Goal: Task Accomplishment & Management: Use online tool/utility

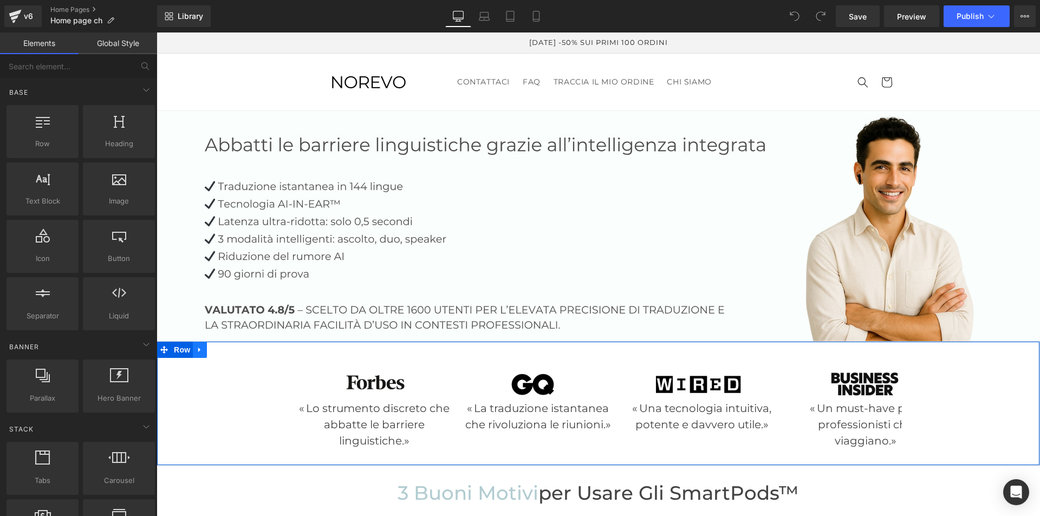
click at [198, 347] on icon at bounding box center [199, 349] width 2 height 5
click at [224, 348] on icon at bounding box center [228, 350] width 8 height 8
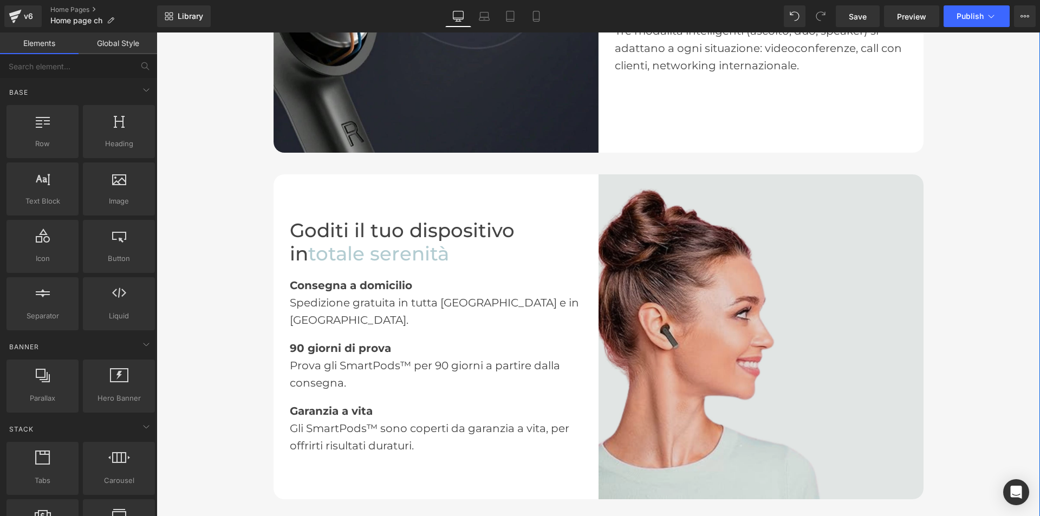
scroll to position [1626, 0]
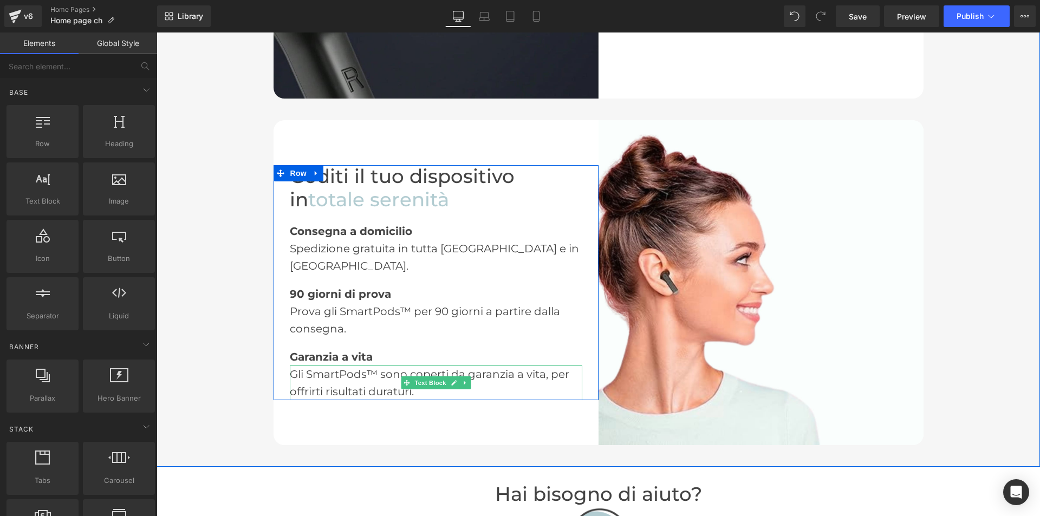
click at [415, 366] on div "Gli SmartPods™ sono coperti da garanzia a vita, per offrirti risultati duraturi." at bounding box center [436, 383] width 293 height 35
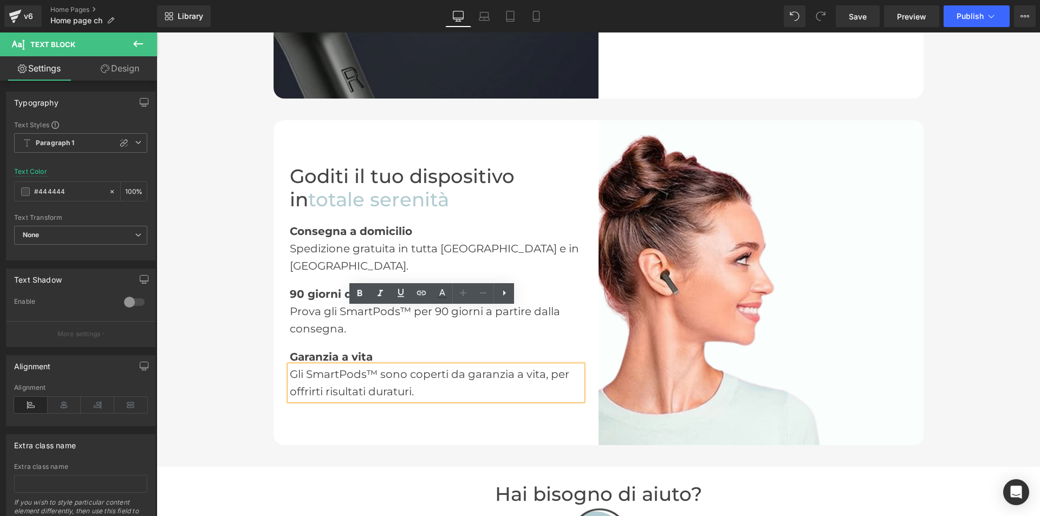
click at [442, 370] on div "Goditi il tuo dispositivo in totale serenità Heading Consegna a domicilio Text …" at bounding box center [436, 282] width 325 height 325
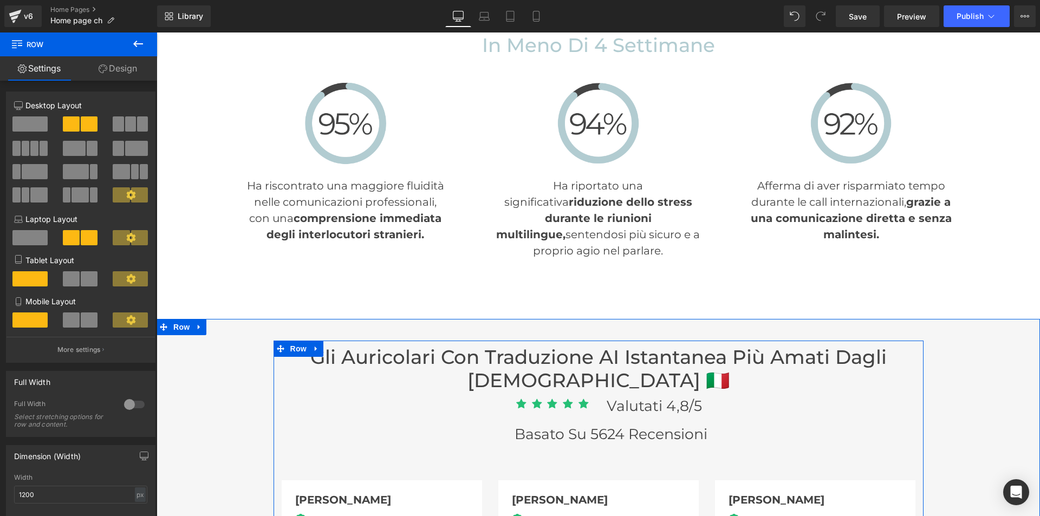
scroll to position [2384, 0]
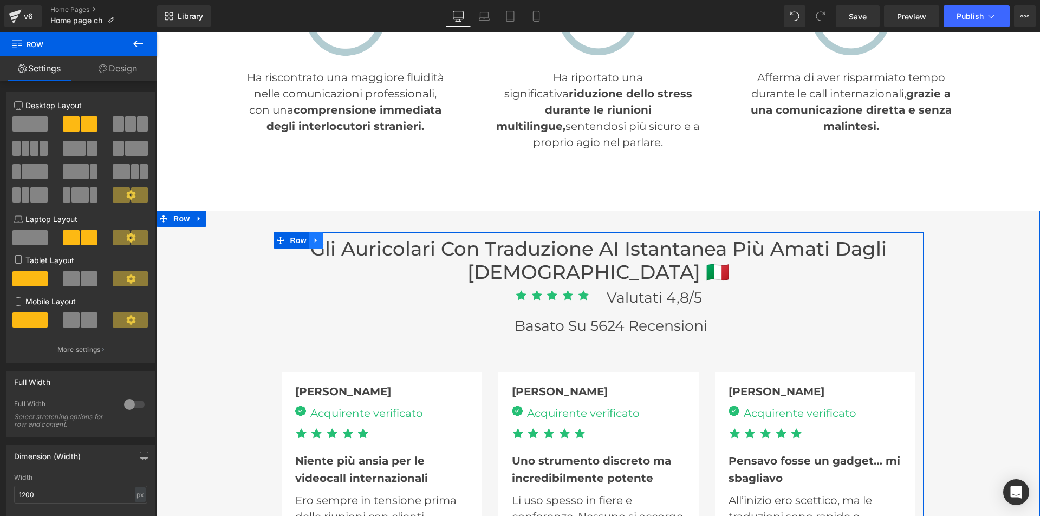
click at [314, 236] on icon at bounding box center [317, 240] width 8 height 8
click at [341, 237] on icon at bounding box center [345, 241] width 8 height 8
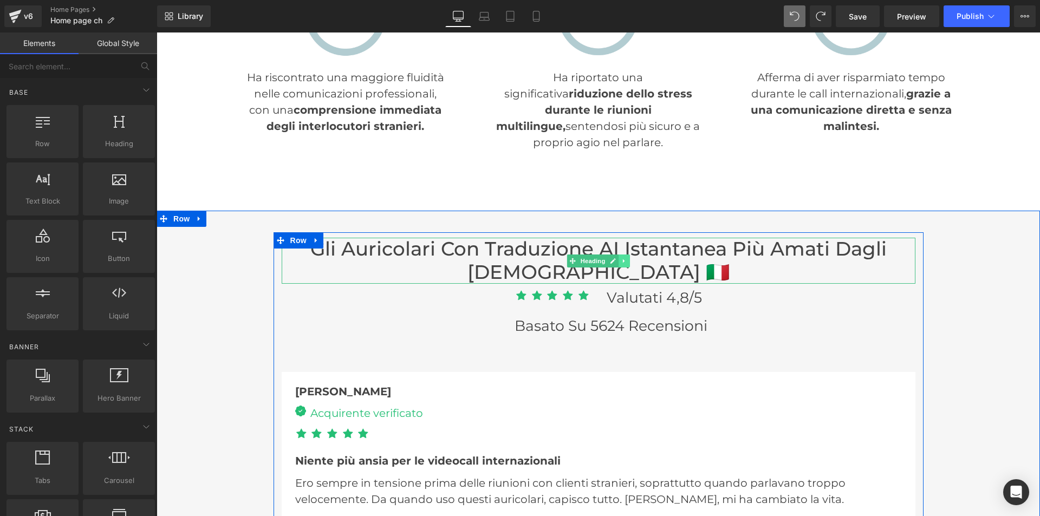
click at [621, 258] on icon at bounding box center [624, 261] width 6 height 7
click at [629, 258] on icon at bounding box center [630, 261] width 6 height 6
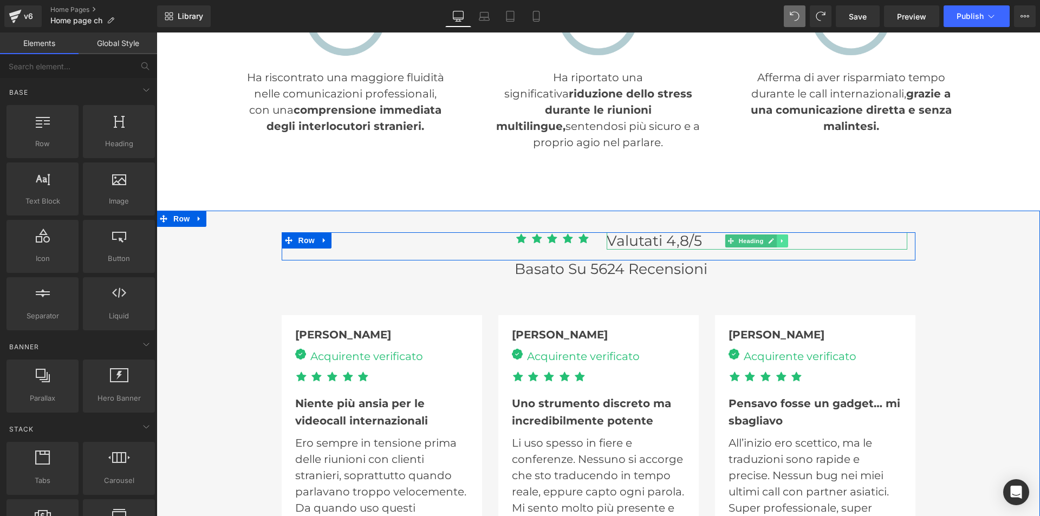
click at [780, 238] on icon at bounding box center [783, 241] width 6 height 7
click at [786, 238] on icon at bounding box center [789, 241] width 6 height 6
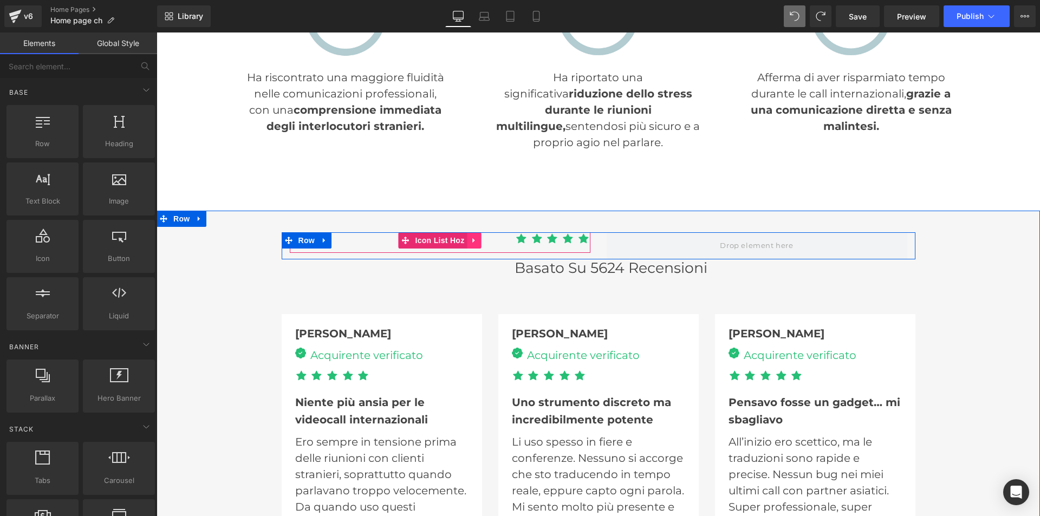
click at [475, 232] on link at bounding box center [475, 240] width 14 height 16
click at [478, 236] on icon at bounding box center [482, 240] width 8 height 8
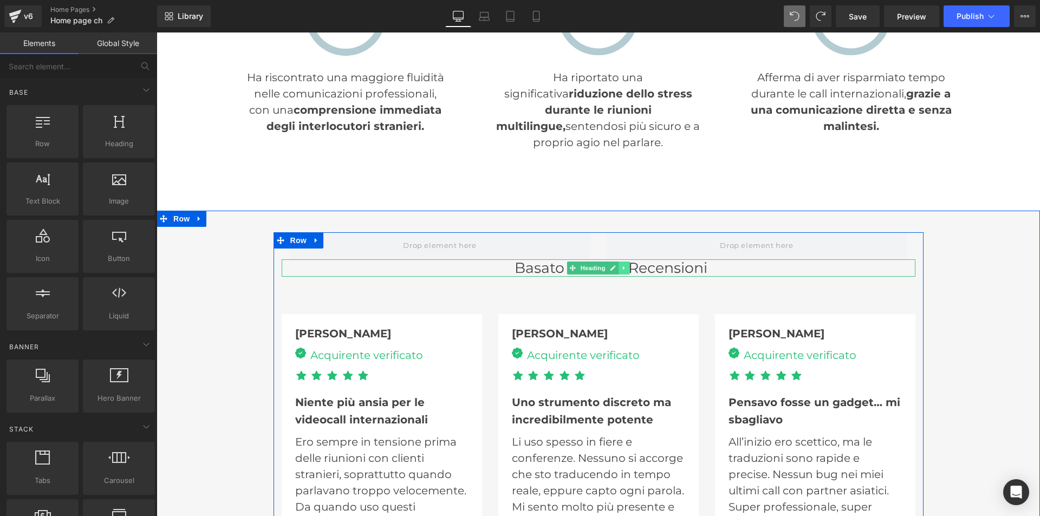
click at [623, 265] on icon at bounding box center [624, 268] width 6 height 7
click at [629, 265] on icon at bounding box center [630, 268] width 6 height 6
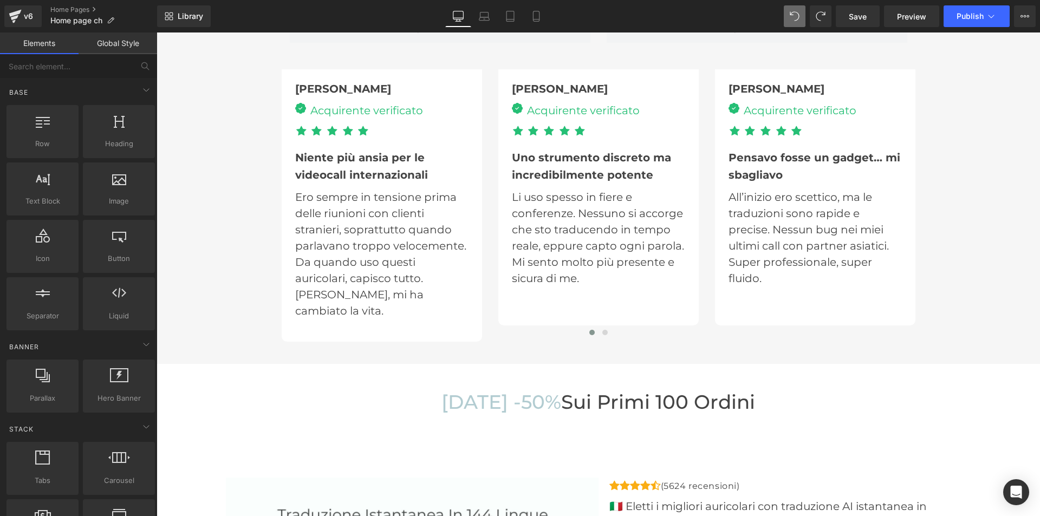
scroll to position [2655, 0]
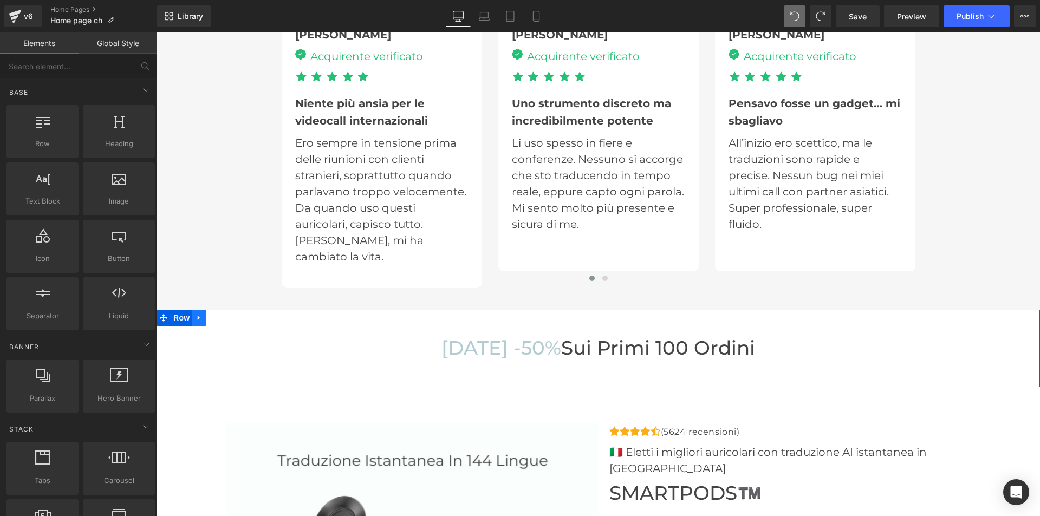
click at [198, 316] on icon at bounding box center [199, 318] width 2 height 5
click at [224, 314] on icon at bounding box center [228, 318] width 8 height 8
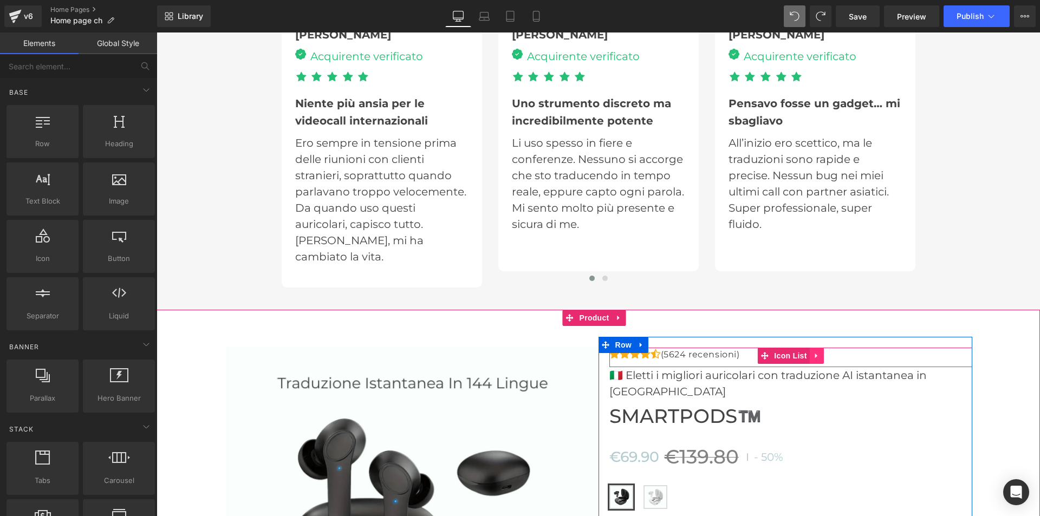
click at [815, 354] on icon at bounding box center [816, 356] width 2 height 5
click at [820, 352] on icon at bounding box center [824, 356] width 8 height 8
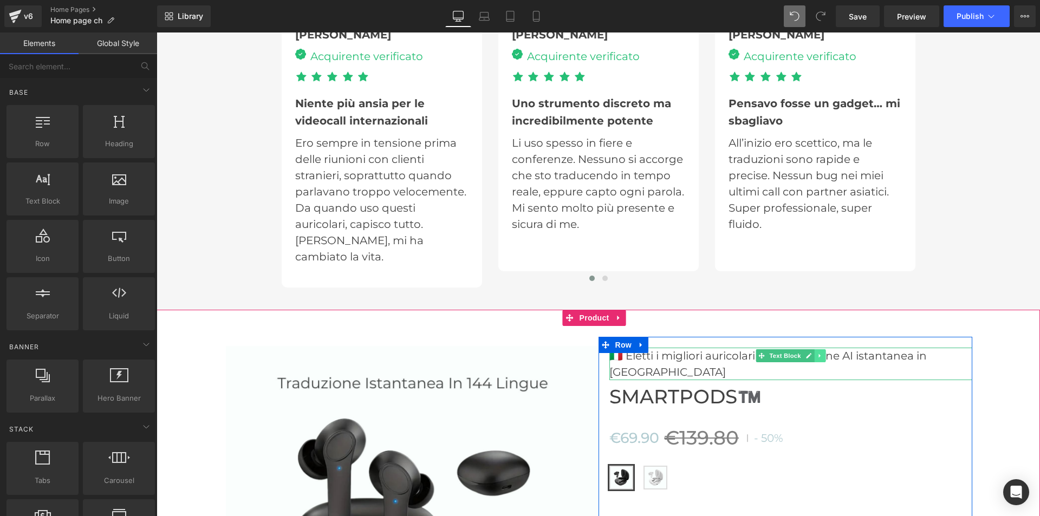
click at [818, 353] on icon at bounding box center [820, 356] width 6 height 7
click at [823, 353] on icon at bounding box center [826, 356] width 6 height 6
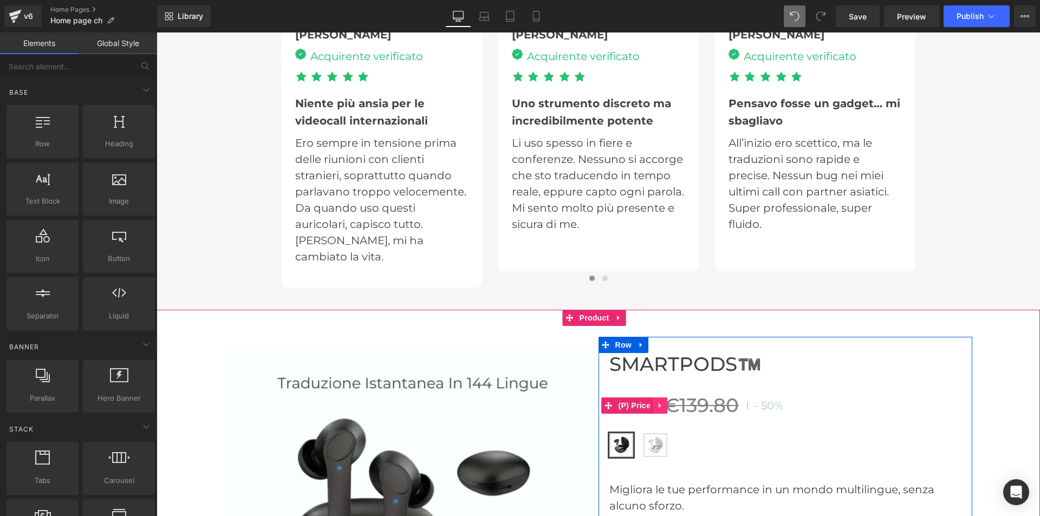
click at [659, 404] on icon at bounding box center [660, 406] width 2 height 5
click at [730, 394] on span "€139.80" at bounding box center [701, 405] width 75 height 23
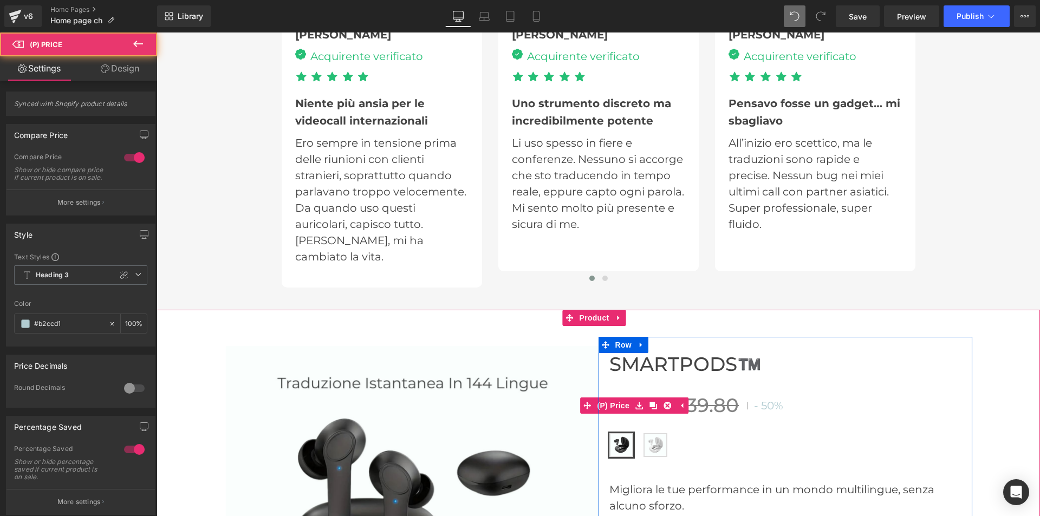
click at [729, 394] on span "€139.80" at bounding box center [701, 405] width 75 height 23
click at [626, 398] on span "(P) Price" at bounding box center [614, 406] width 38 height 16
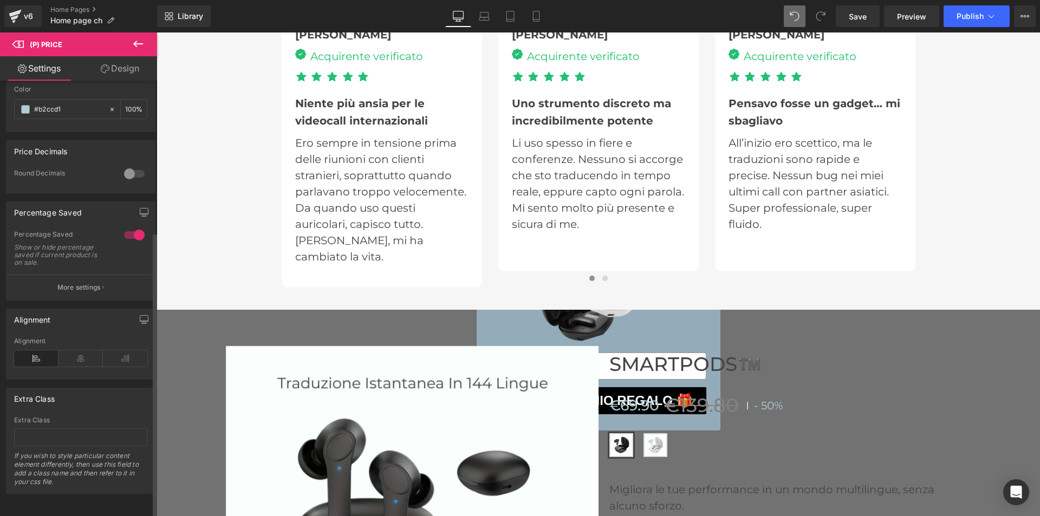
scroll to position [230, 0]
click at [131, 229] on div at bounding box center [134, 234] width 26 height 17
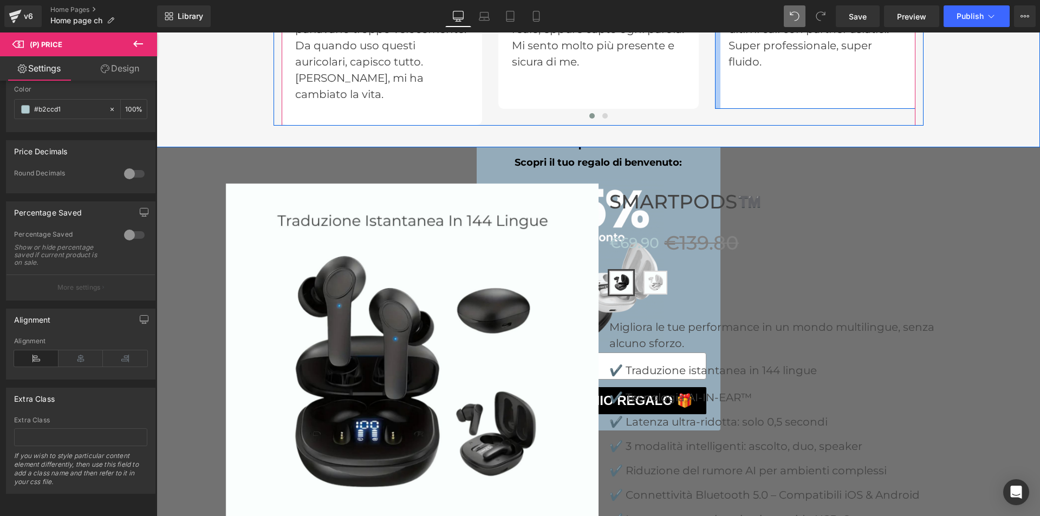
scroll to position [2872, 0]
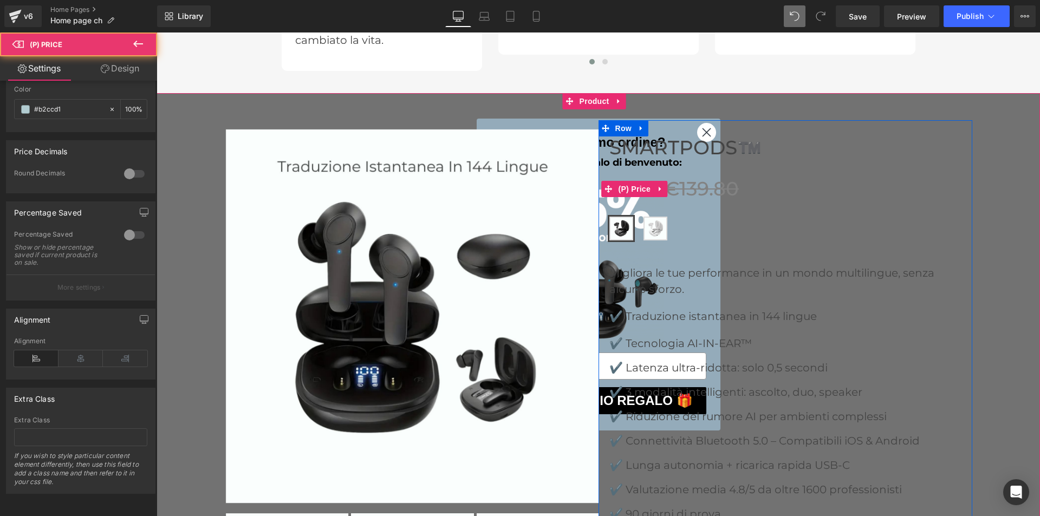
click at [681, 177] on span "€139.80" at bounding box center [701, 188] width 75 height 23
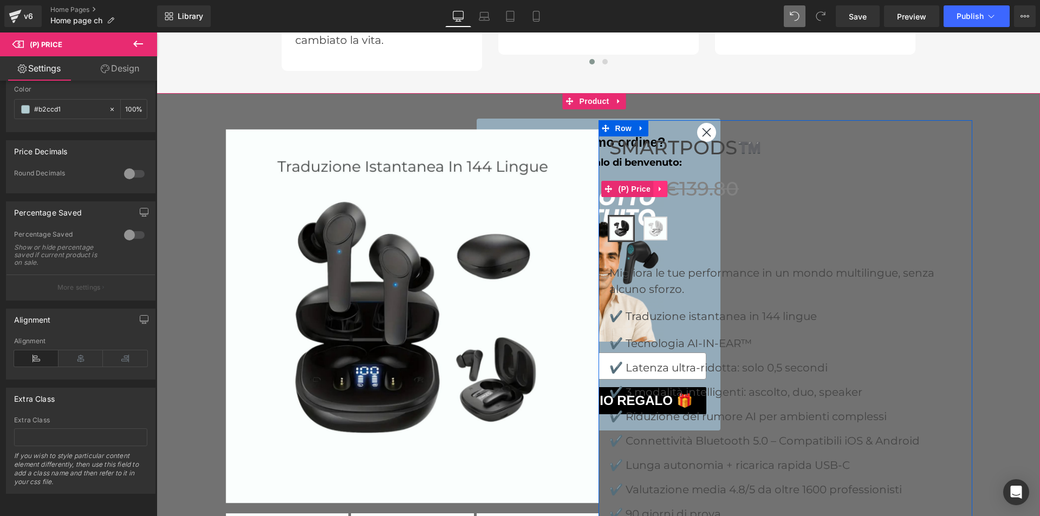
click at [657, 185] on icon at bounding box center [661, 189] width 8 height 8
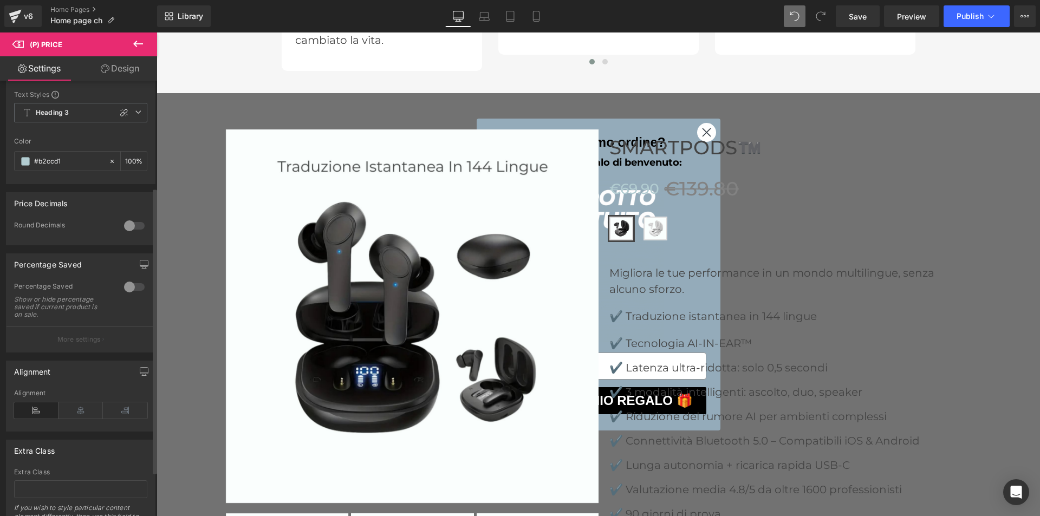
scroll to position [230, 0]
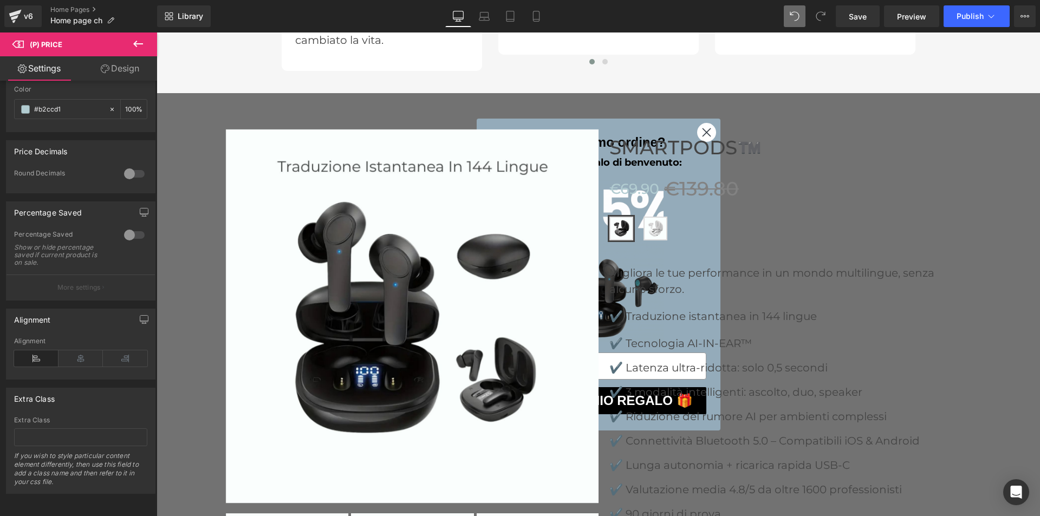
click at [125, 75] on link "Design" at bounding box center [120, 68] width 79 height 24
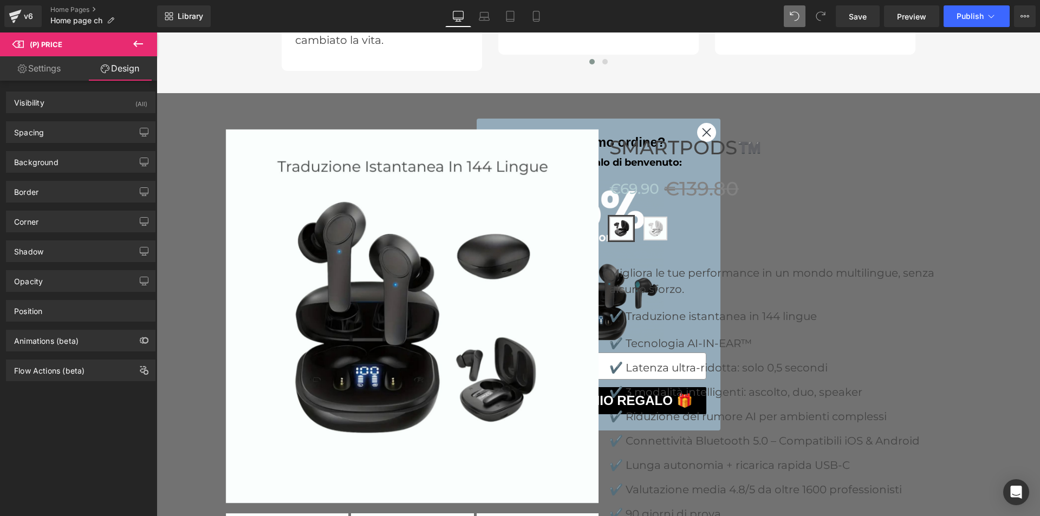
click at [18, 42] on icon at bounding box center [18, 44] width 12 height 10
click at [136, 42] on icon at bounding box center [138, 44] width 10 height 7
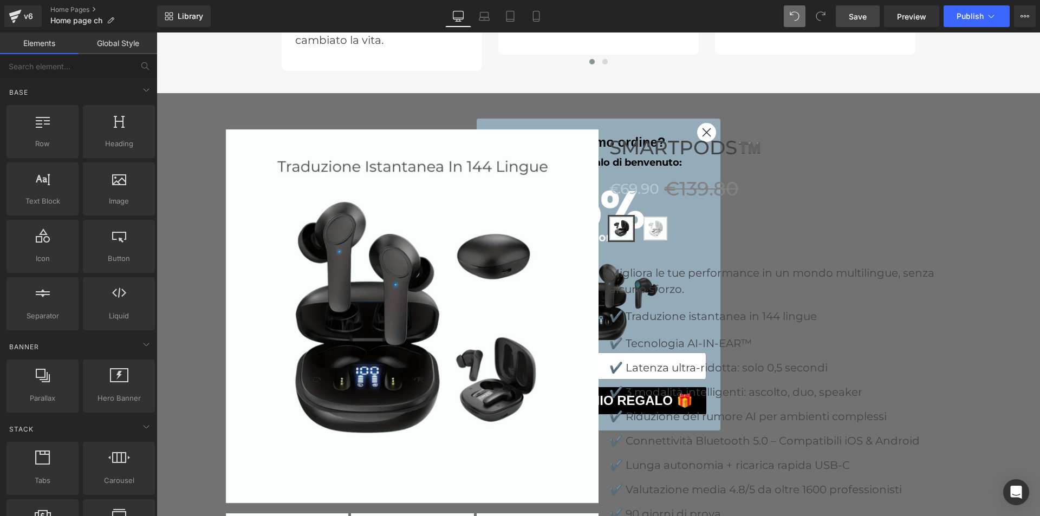
drag, startPoint x: 870, startPoint y: 14, endPoint x: 696, endPoint y: 41, distance: 176.5
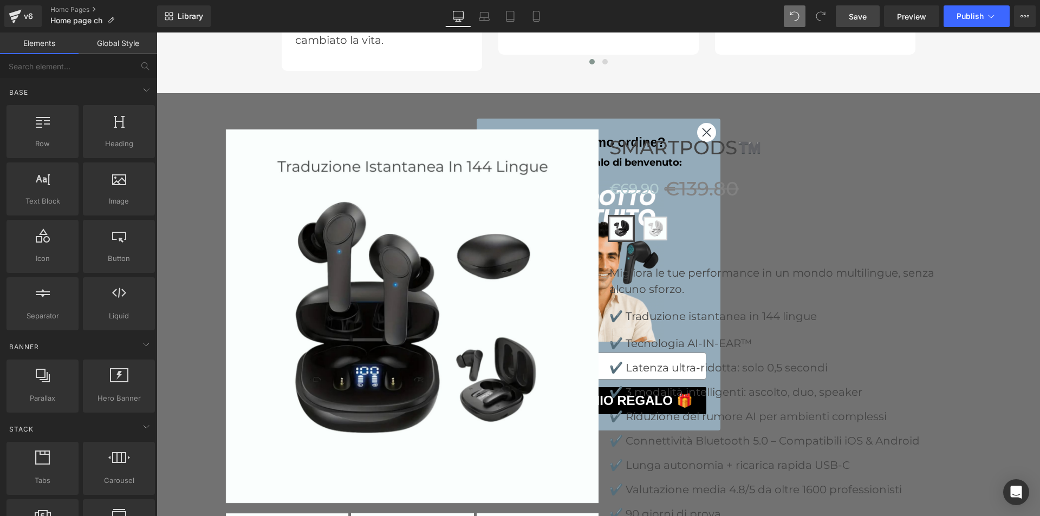
click at [870, 14] on link "Save" at bounding box center [858, 16] width 44 height 22
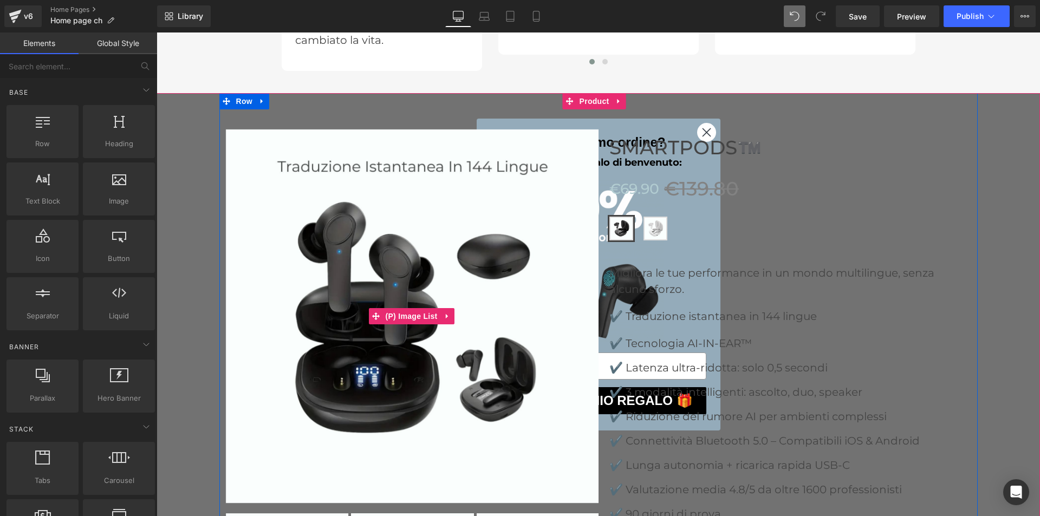
click at [536, 264] on img at bounding box center [413, 317] width 374 height 374
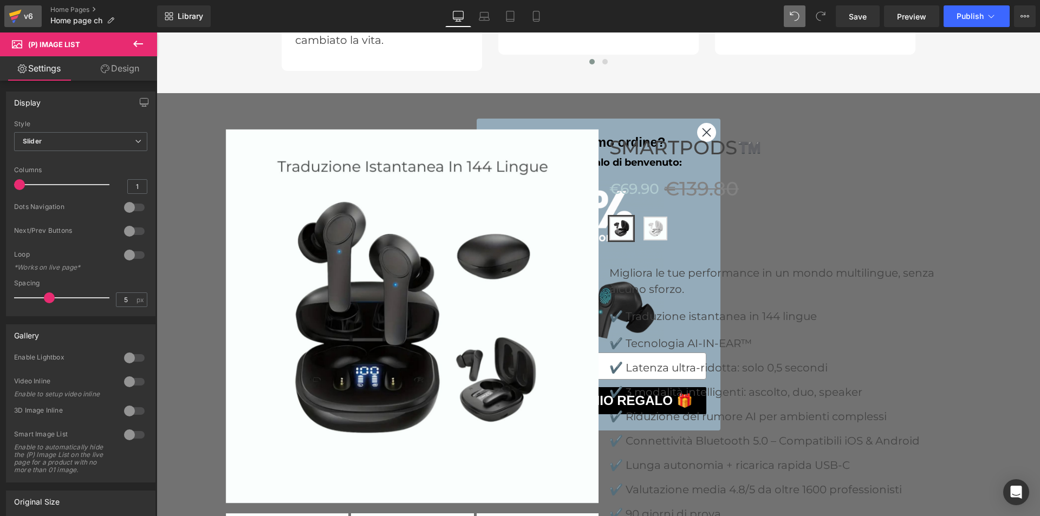
click at [8, 14] on link "v6" at bounding box center [22, 16] width 37 height 22
